Goal: Task Accomplishment & Management: Complete application form

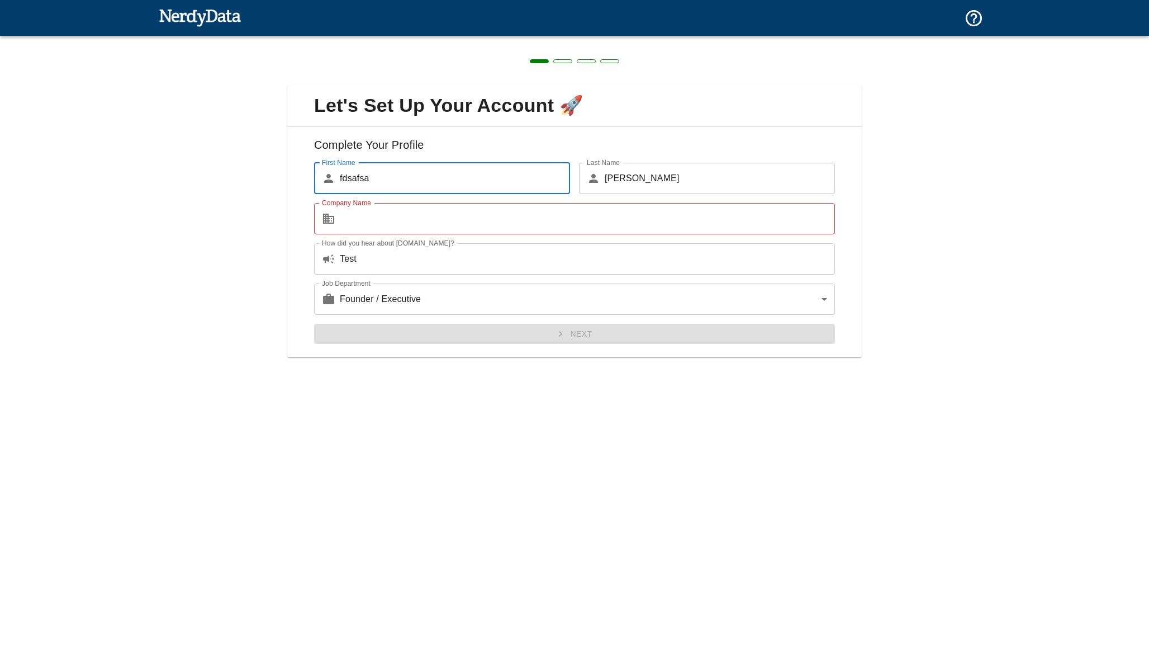
click at [245, 10] on div at bounding box center [575, 18] width 832 height 36
click at [217, 15] on img at bounding box center [200, 17] width 82 height 22
click at [493, 174] on input "fdsafsa" at bounding box center [455, 178] width 230 height 31
type input "fdsa"
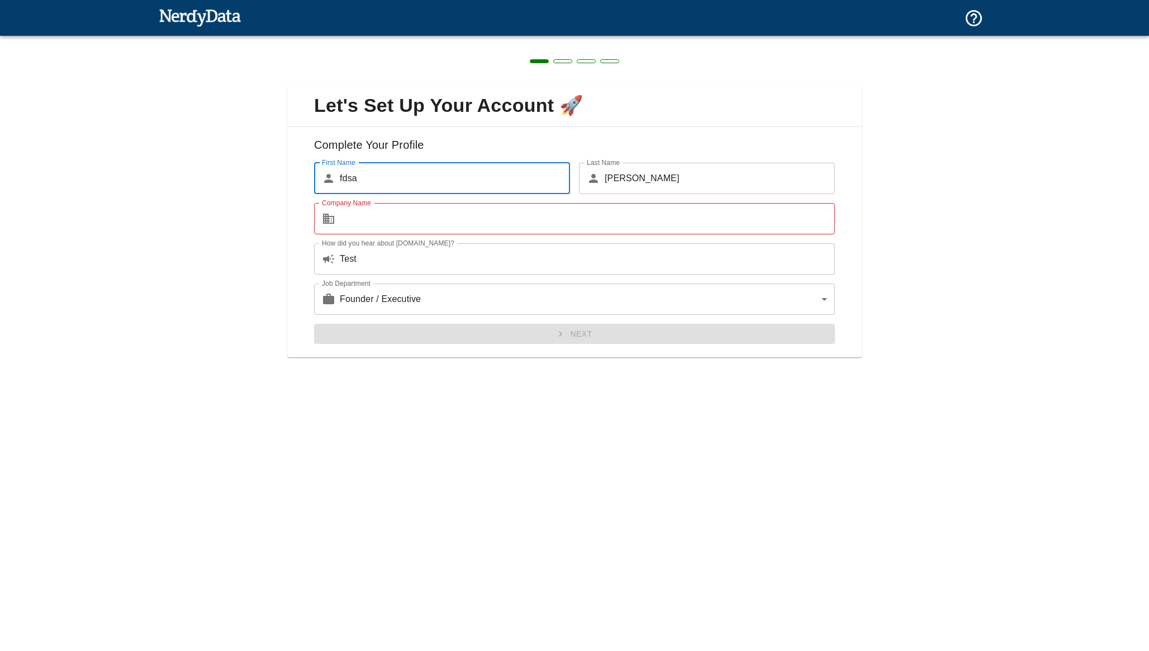
click at [266, 268] on div "Let's Set Up Your Account 🚀 Complete Your Profile First Name ​ fdsa First Name …" at bounding box center [574, 214] width 1149 height 357
click at [394, 225] on input "Company Name" at bounding box center [587, 218] width 495 height 31
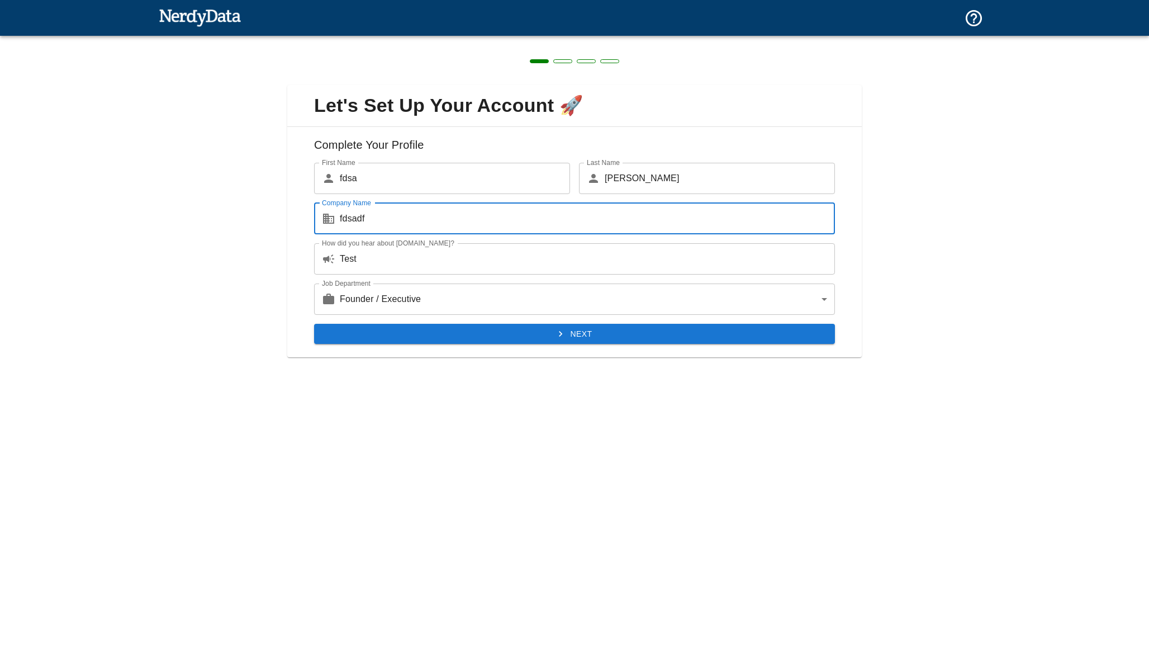
type input "fdsadf"
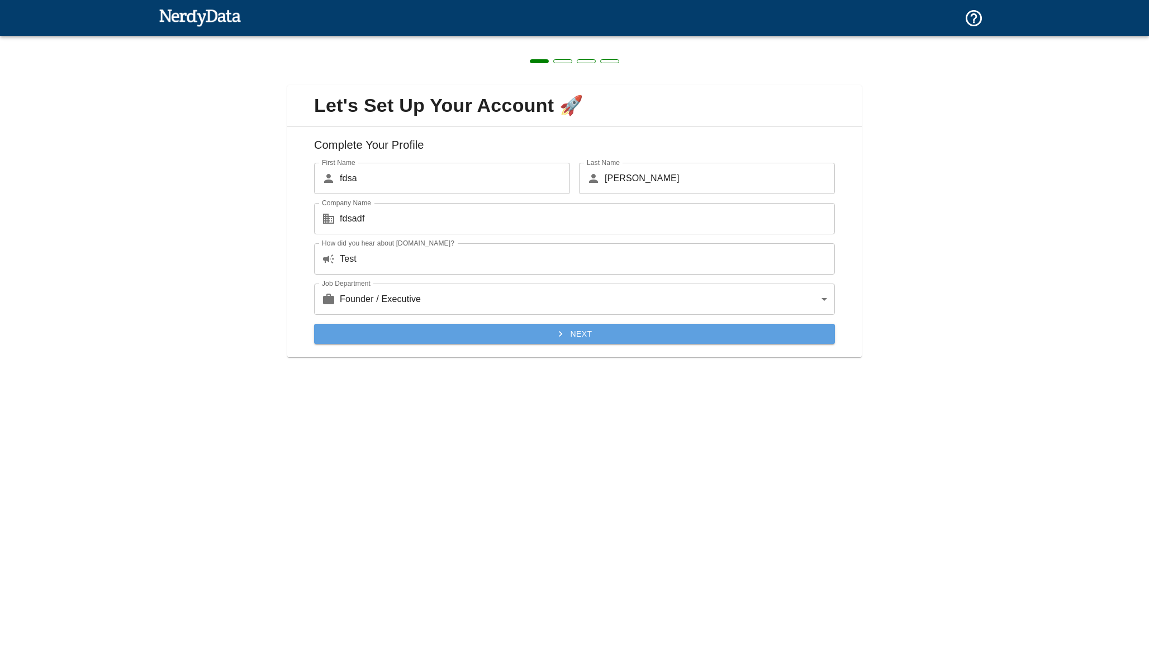
click at [512, 333] on button "Next" at bounding box center [574, 334] width 521 height 21
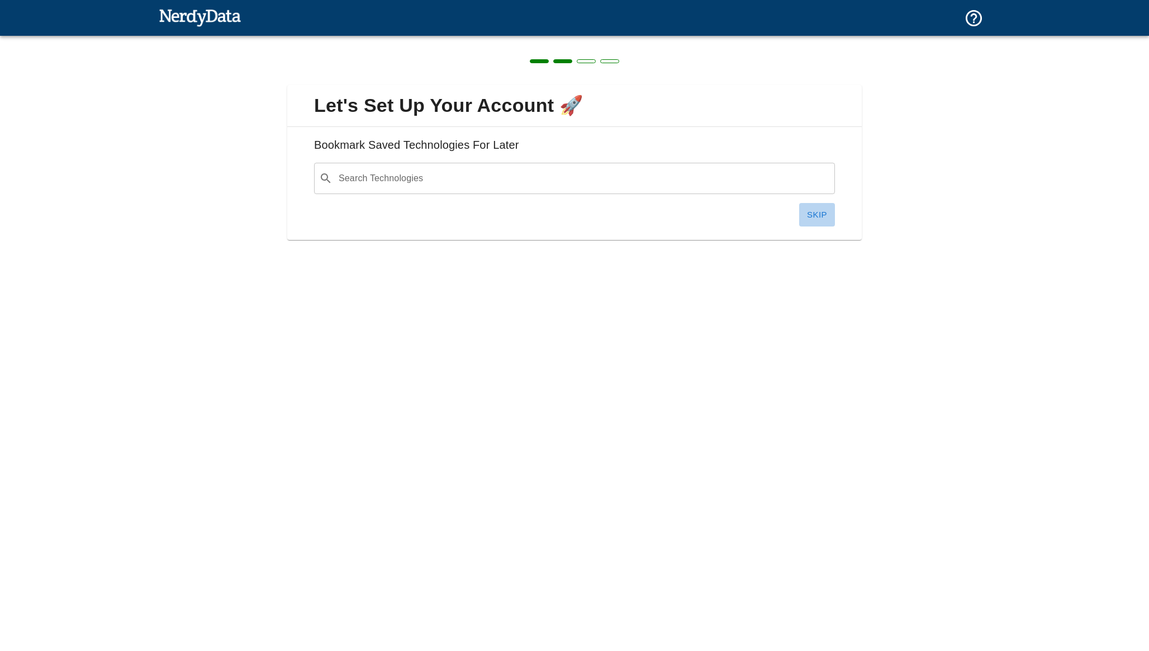
click at [826, 215] on button "Skip" at bounding box center [817, 214] width 36 height 23
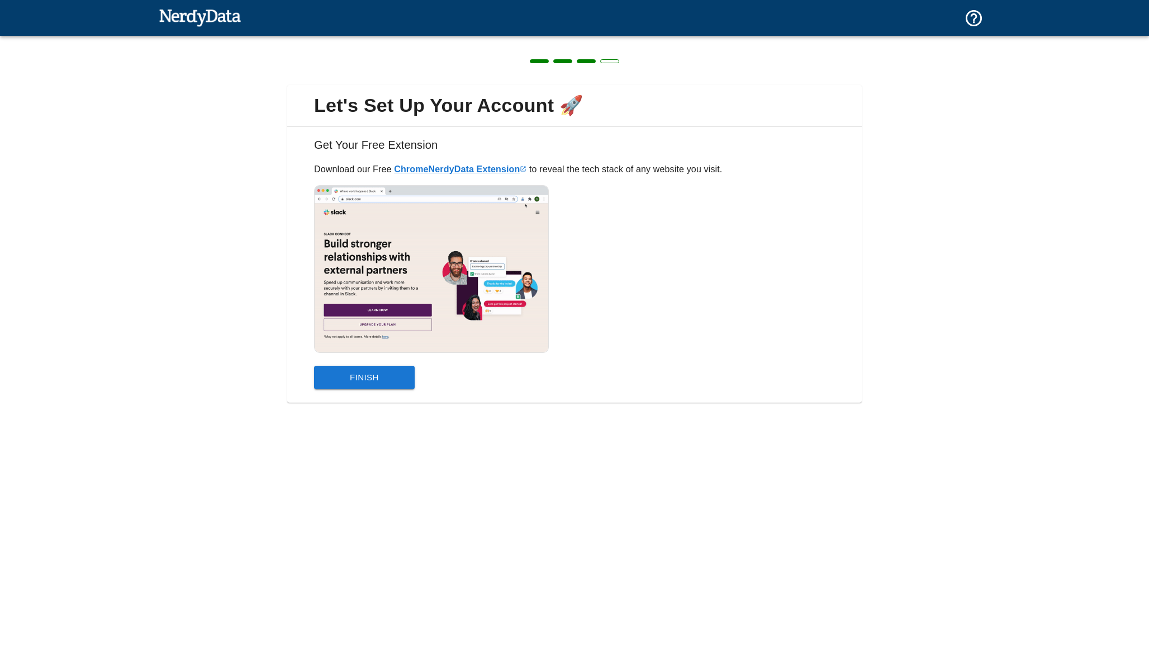
click at [394, 372] on button "Finish" at bounding box center [364, 377] width 101 height 23
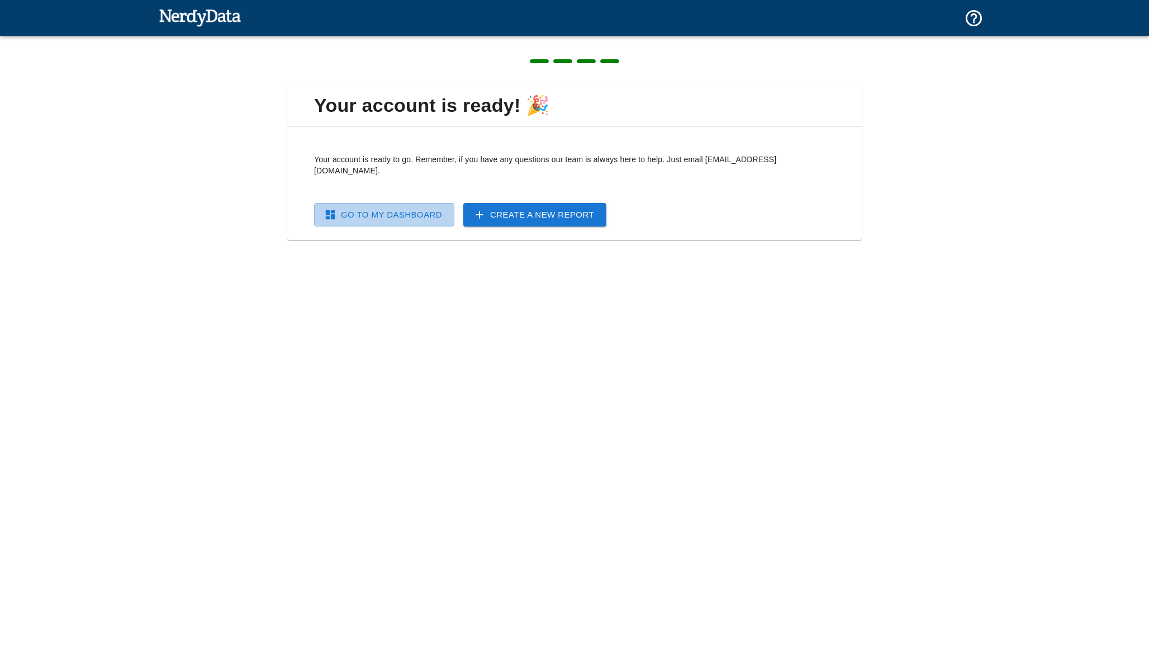
click at [407, 205] on link "Go To My Dashboard" at bounding box center [384, 214] width 140 height 23
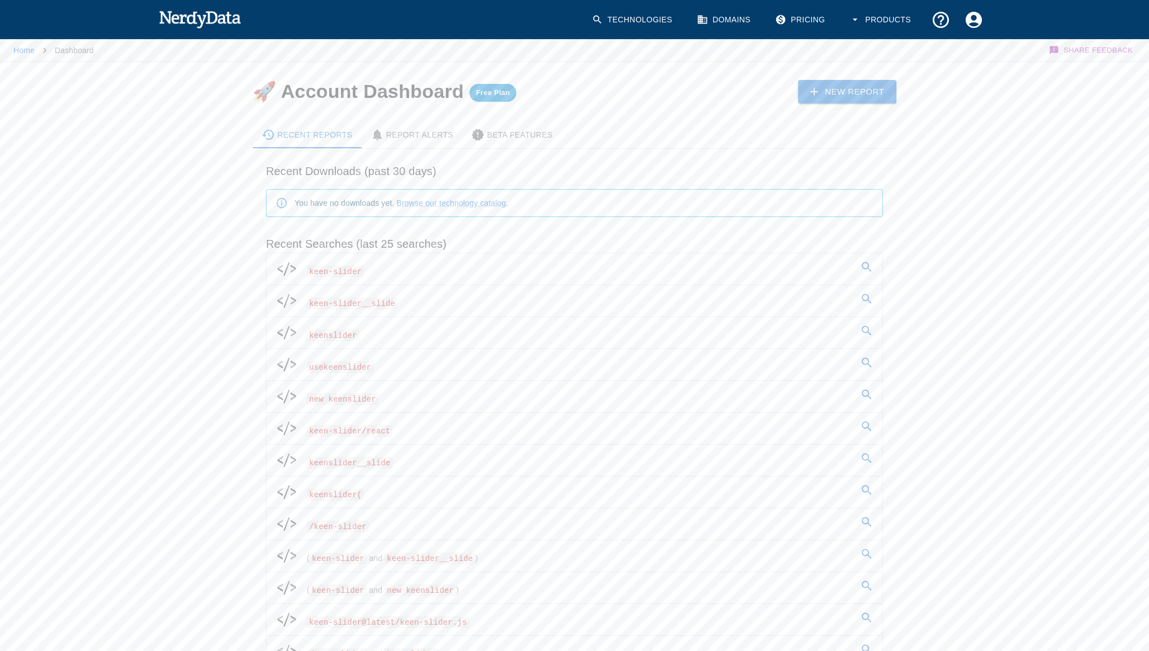
click at [356, 272] on span "keen-slider" at bounding box center [335, 272] width 57 height 12
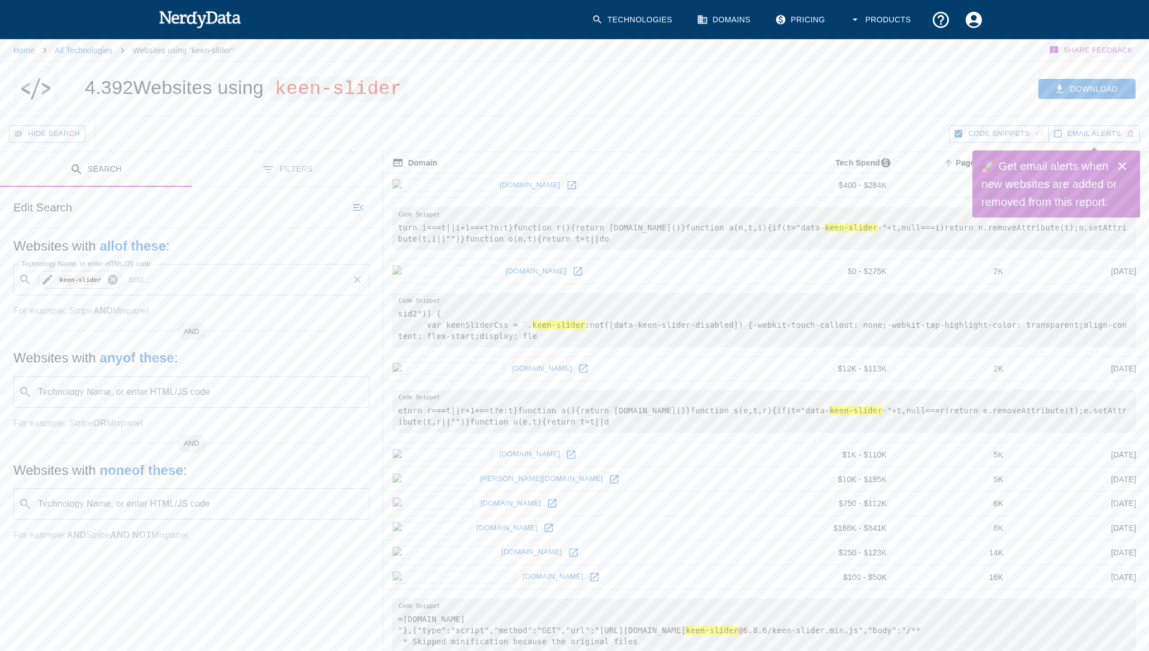
click at [112, 276] on icon at bounding box center [112, 279] width 10 height 10
click at [134, 279] on div "Technology Name, or enter HTML/JS code ​ Technology Name, or enter HTML/JS code" at bounding box center [191, 279] width 356 height 31
type input "keenslider"
click at [209, 281] on input "Technology Name, or enter HTML/JS code" at bounding box center [250, 279] width 196 height 21
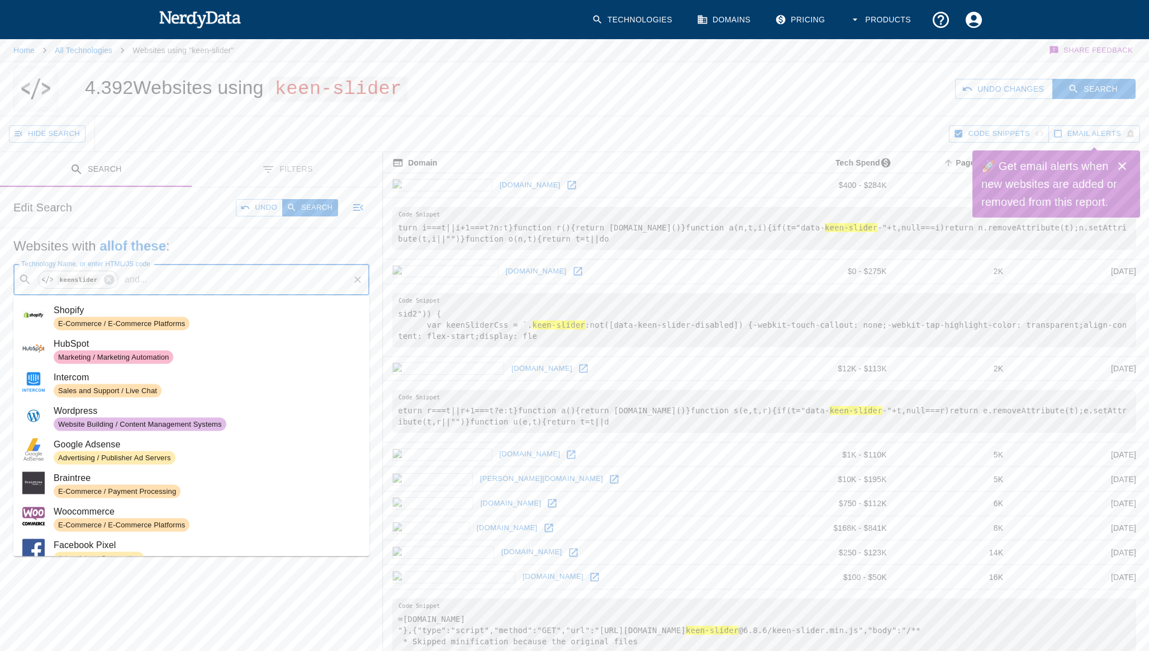
click at [207, 285] on input "Technology Name, or enter HTML/JS code" at bounding box center [250, 279] width 196 height 21
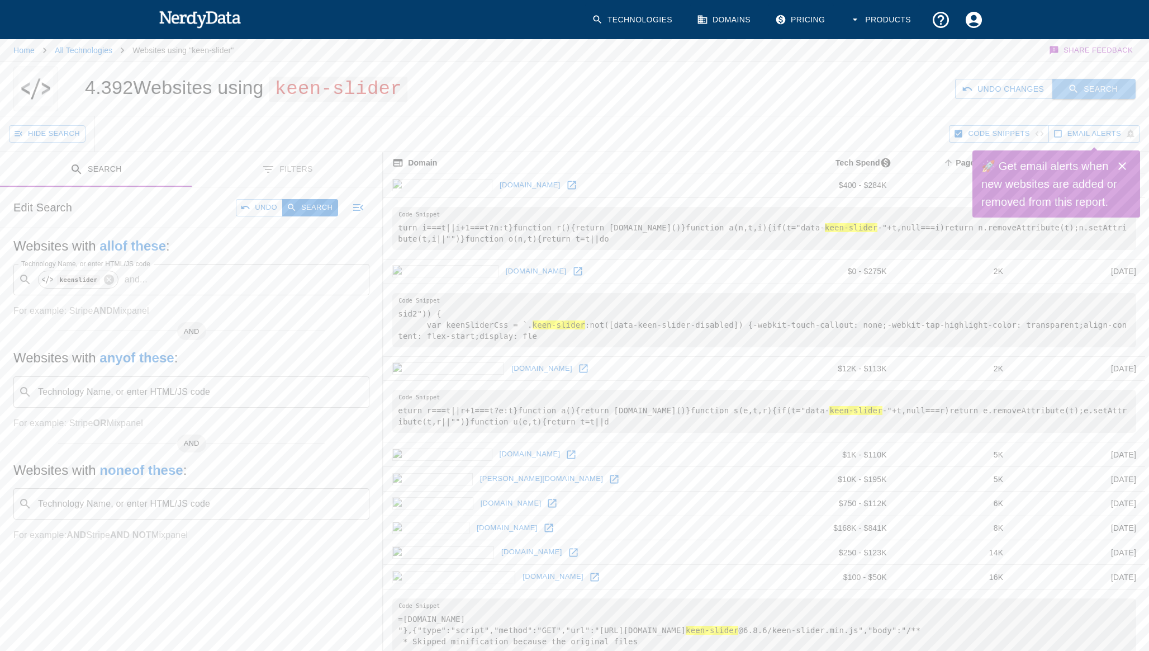
click at [1098, 88] on button "Search" at bounding box center [1094, 89] width 83 height 21
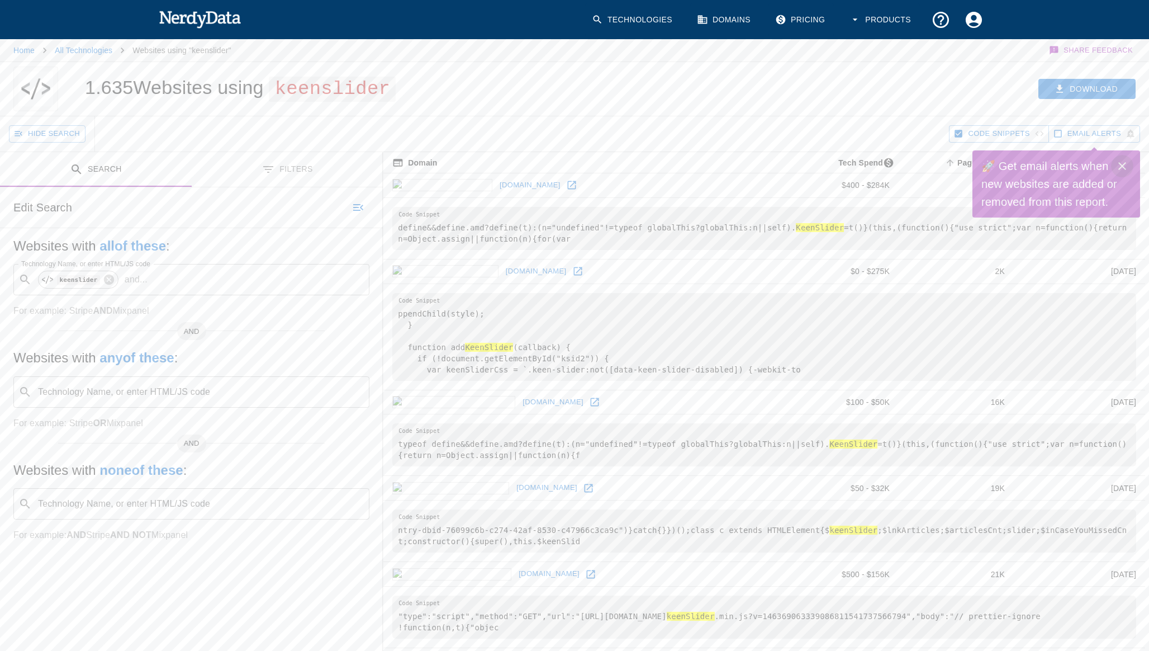
click at [1129, 166] on icon "Close" at bounding box center [1122, 165] width 13 height 13
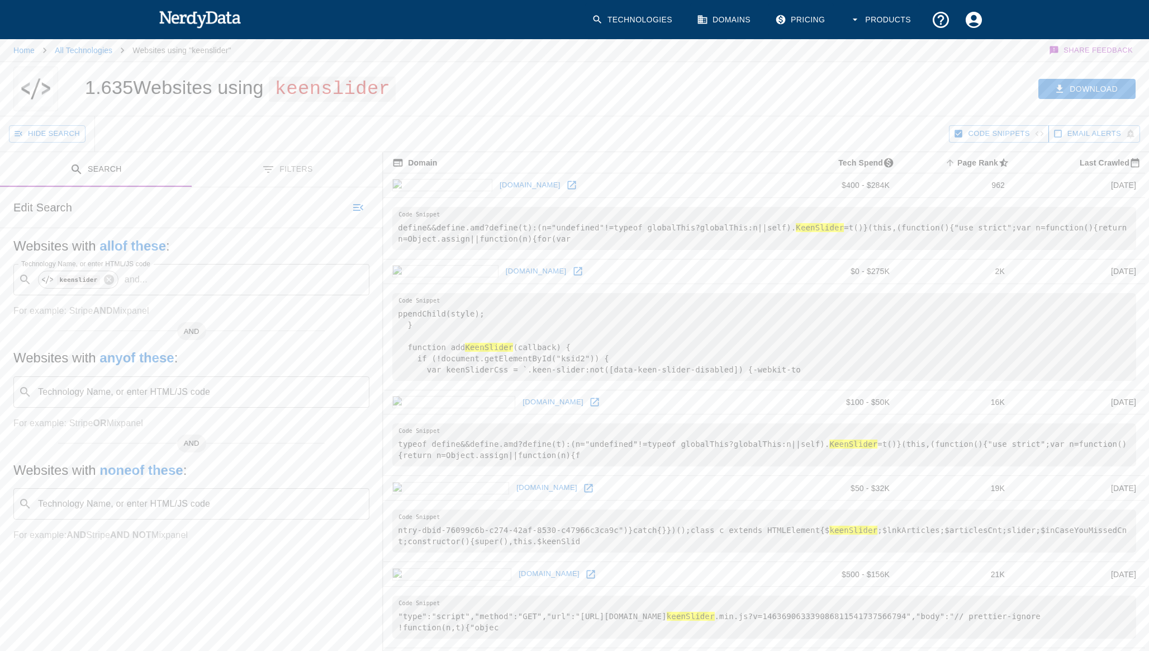
click at [964, 130] on button "Code Snippets" at bounding box center [999, 133] width 100 height 17
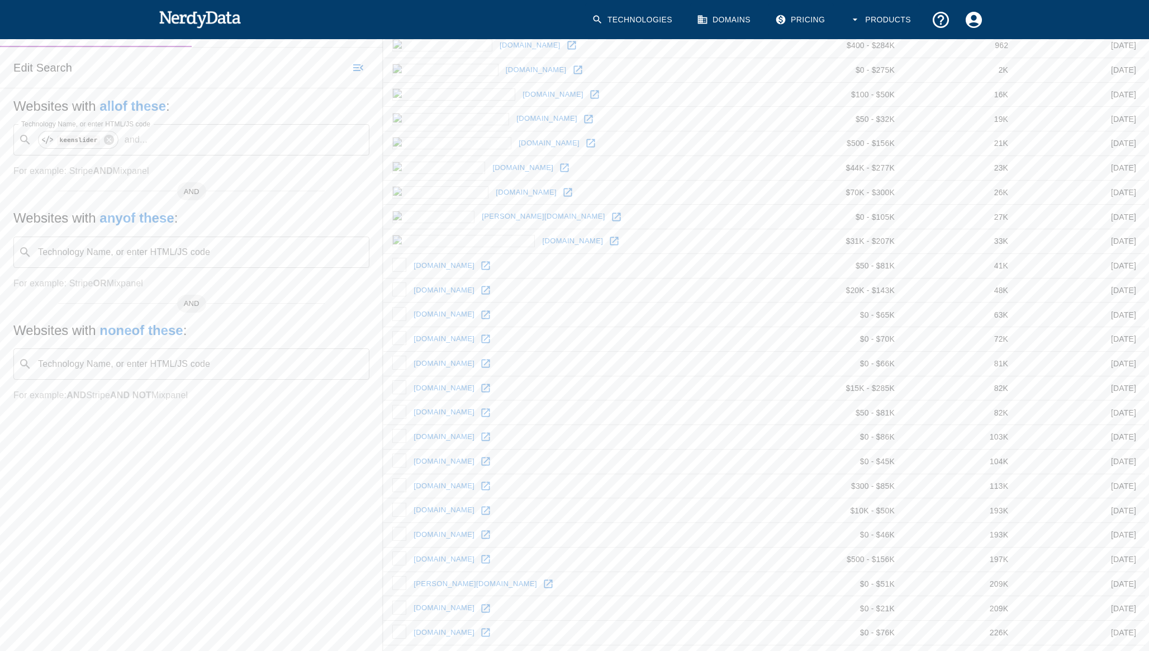
scroll to position [172, 0]
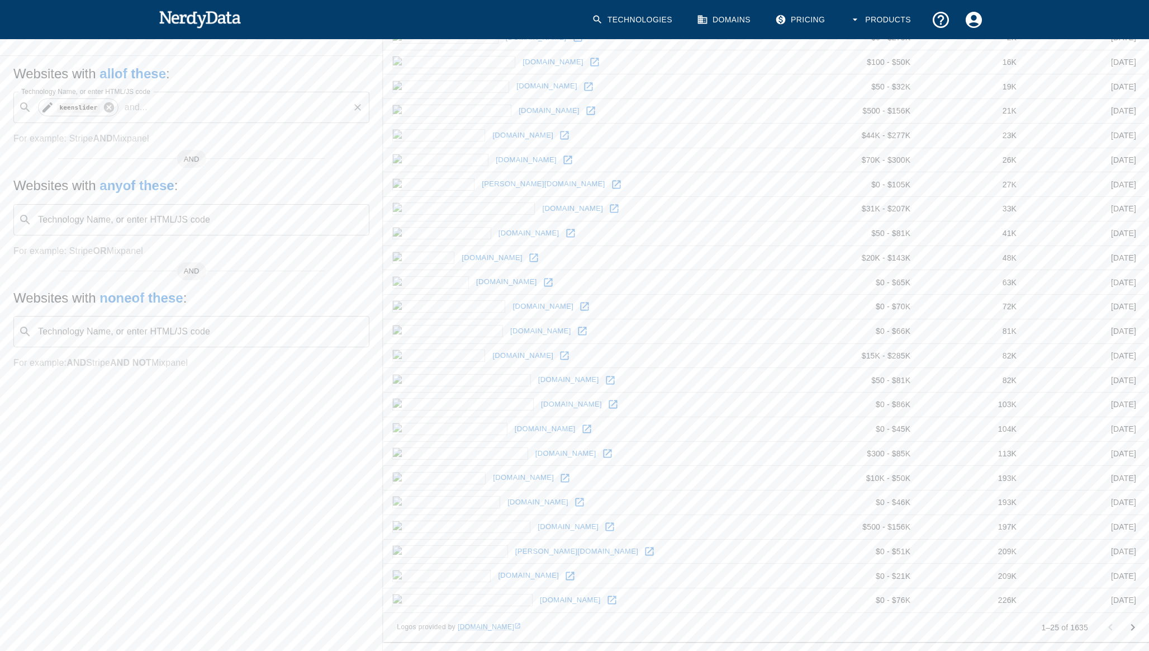
click at [109, 106] on icon at bounding box center [109, 107] width 10 height 10
click at [101, 108] on input "Technology Name, or enter HTML/JS code" at bounding box center [200, 107] width 328 height 21
type input "keen-slider__slide"
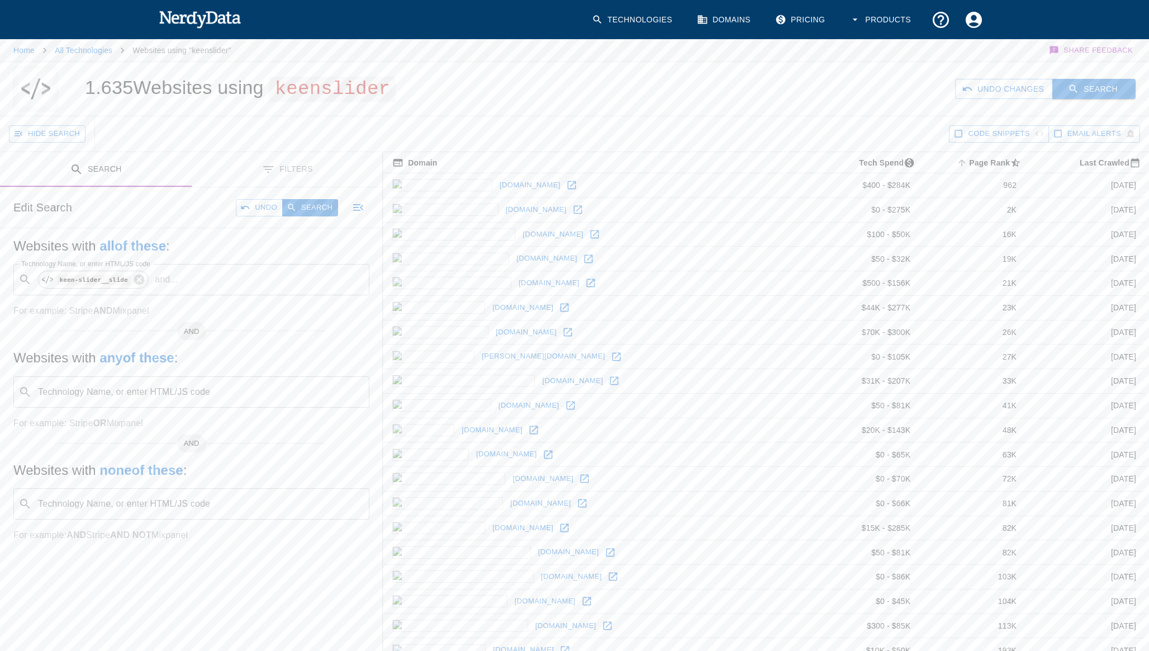
click at [1110, 92] on button "Search" at bounding box center [1094, 89] width 83 height 21
click at [964, 132] on button "Code Snippets" at bounding box center [999, 133] width 100 height 17
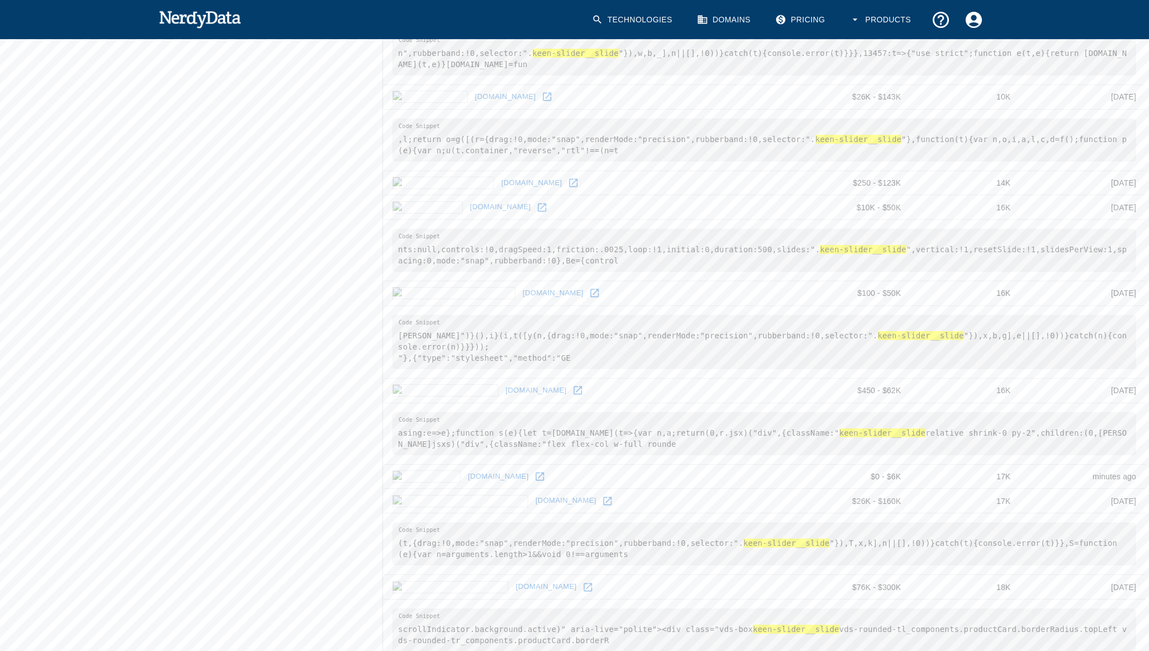
scroll to position [714, 0]
click at [542, 93] on icon at bounding box center [547, 96] width 11 height 11
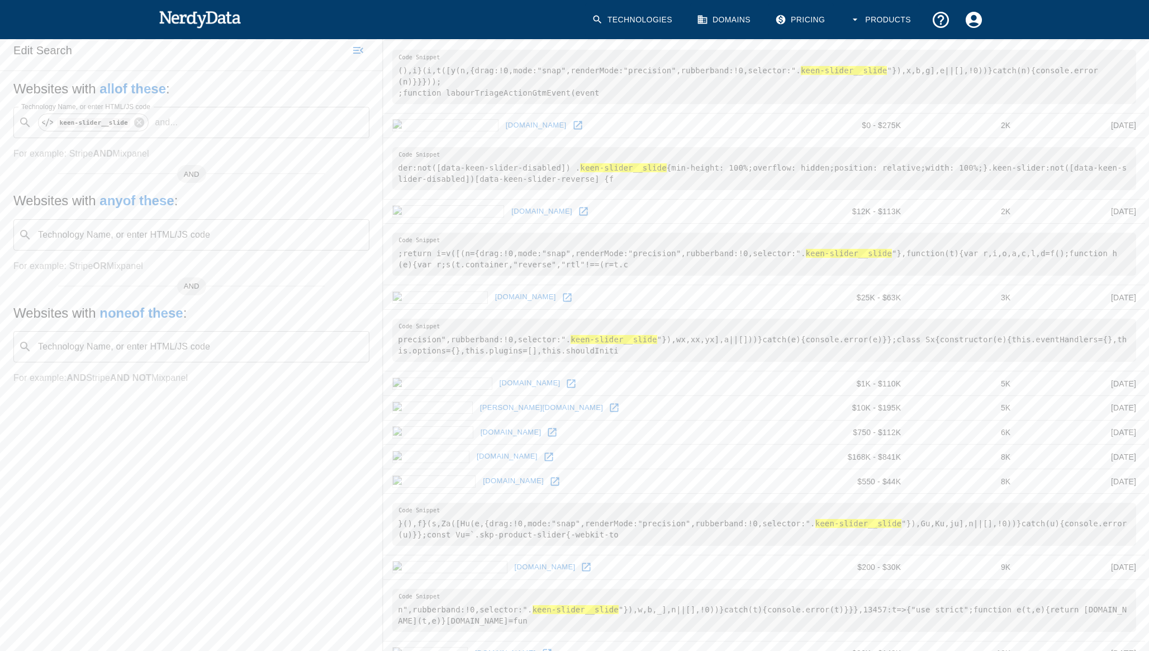
scroll to position [151, 0]
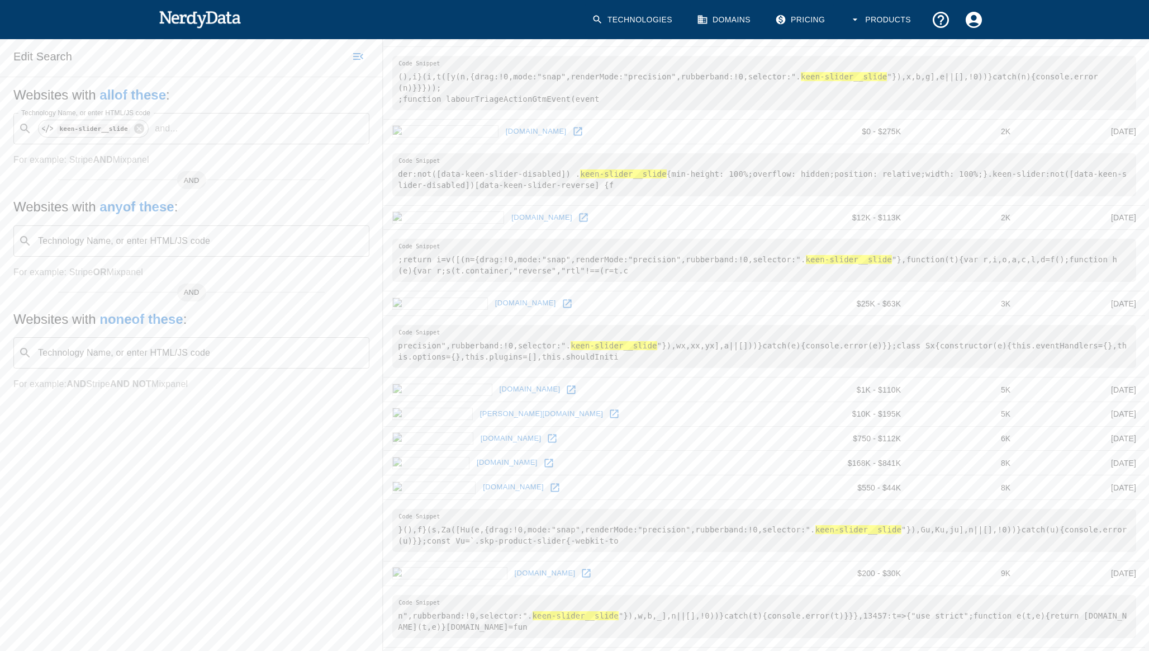
click at [562, 305] on icon at bounding box center [567, 303] width 11 height 11
